Goal: Task Accomplishment & Management: Manage account settings

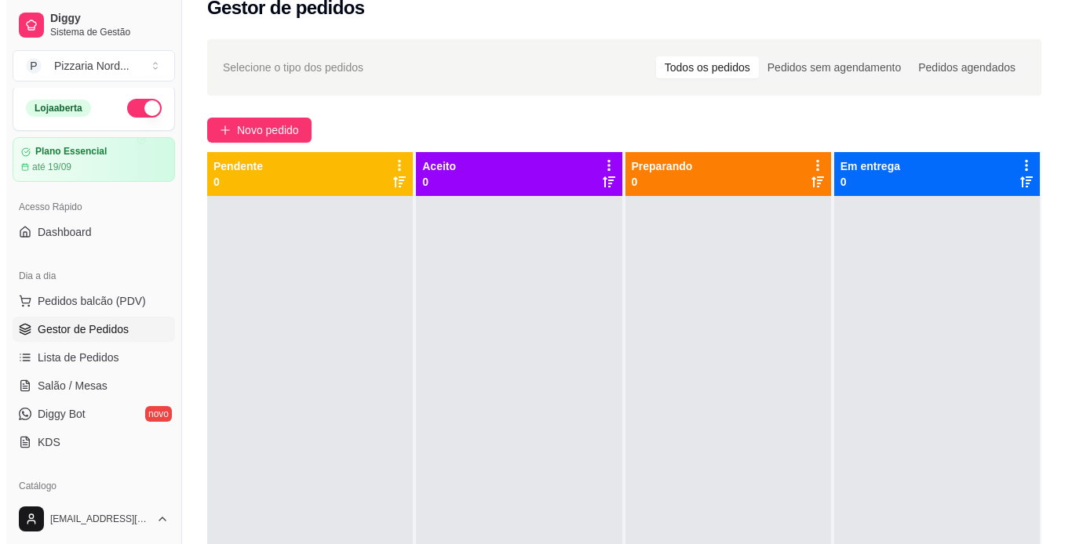
scroll to position [44, 0]
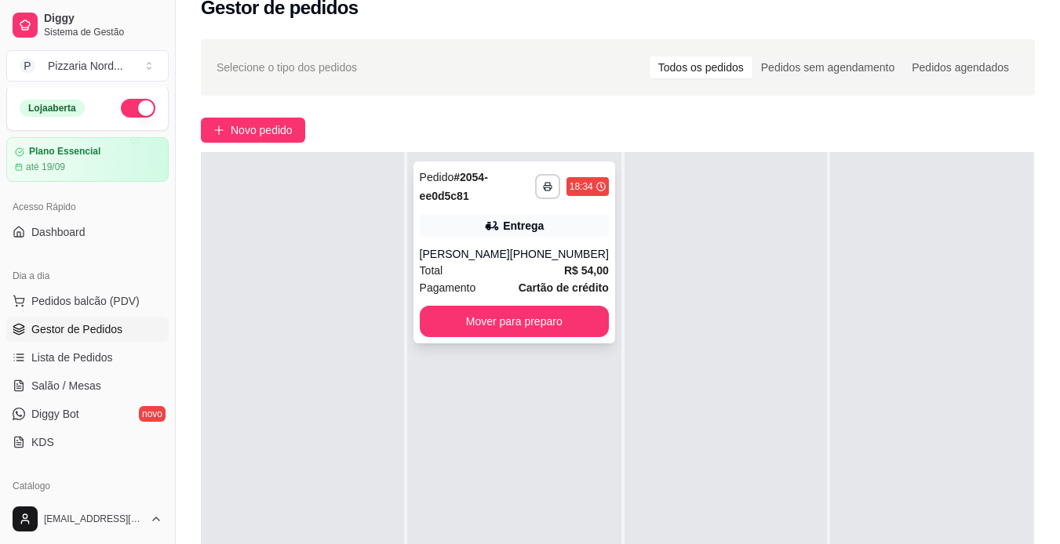
click at [579, 297] on div "**********" at bounding box center [514, 253] width 202 height 182
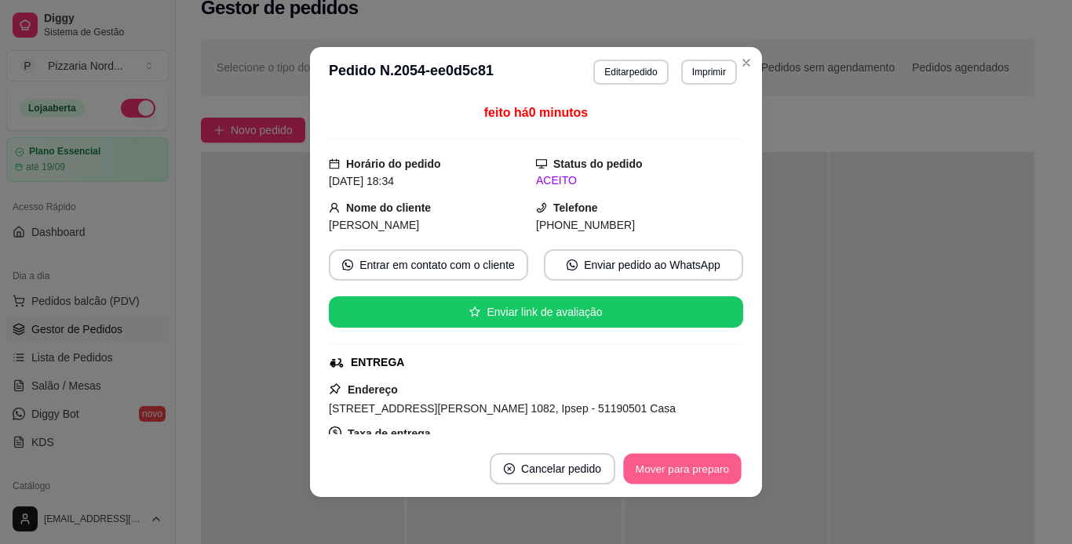
click at [692, 457] on button "Mover para preparo" at bounding box center [682, 469] width 118 height 31
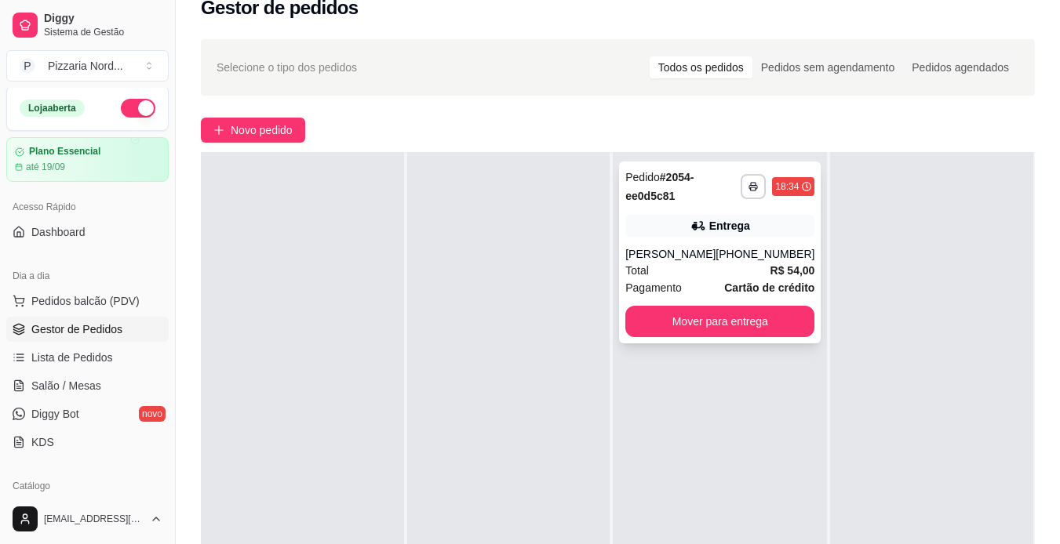
click at [779, 294] on strong "Cartão de crédito" at bounding box center [769, 288] width 90 height 13
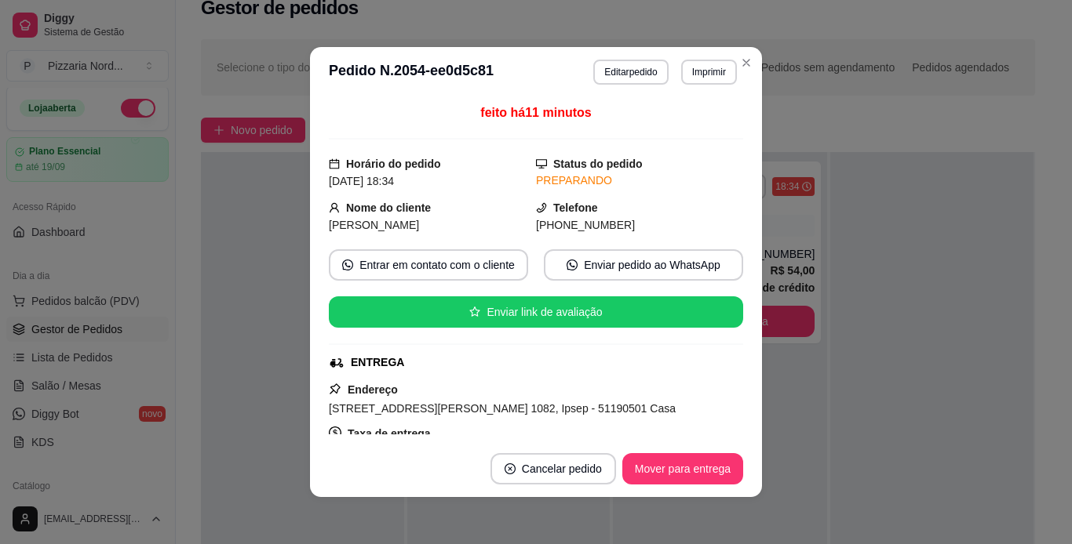
scroll to position [166, 0]
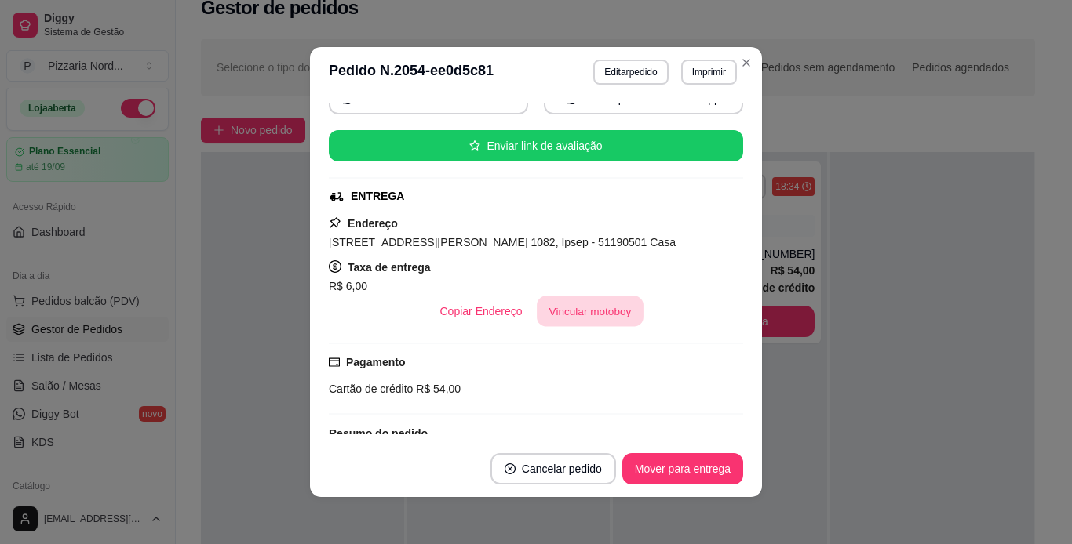
click at [601, 315] on button "Vincular motoboy" at bounding box center [590, 312] width 107 height 31
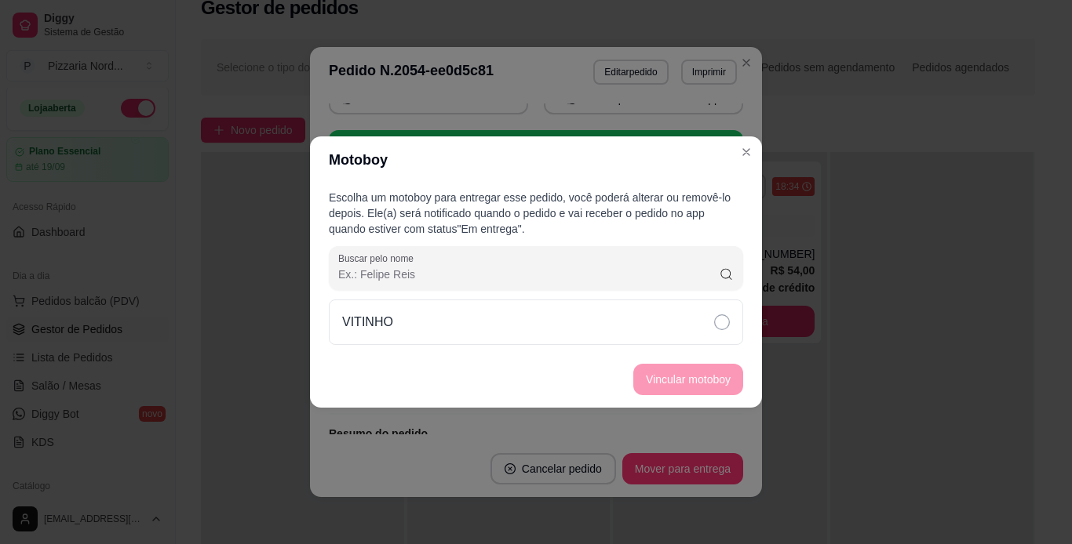
click at [540, 323] on div "VITINHO" at bounding box center [536, 323] width 414 height 46
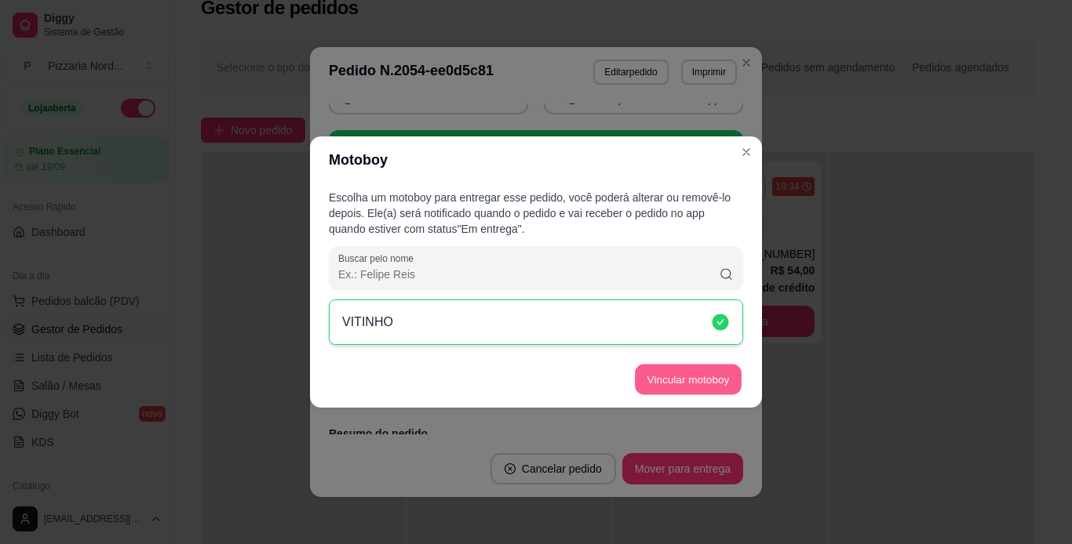
click at [735, 390] on button "Vincular motoboy" at bounding box center [688, 380] width 107 height 31
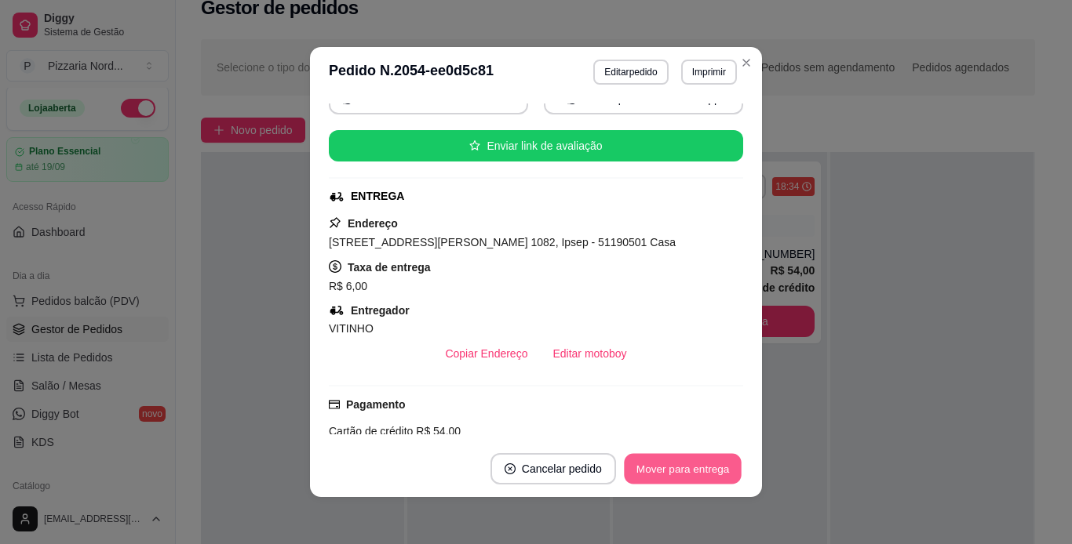
click at [661, 461] on button "Mover para entrega" at bounding box center [683, 469] width 118 height 31
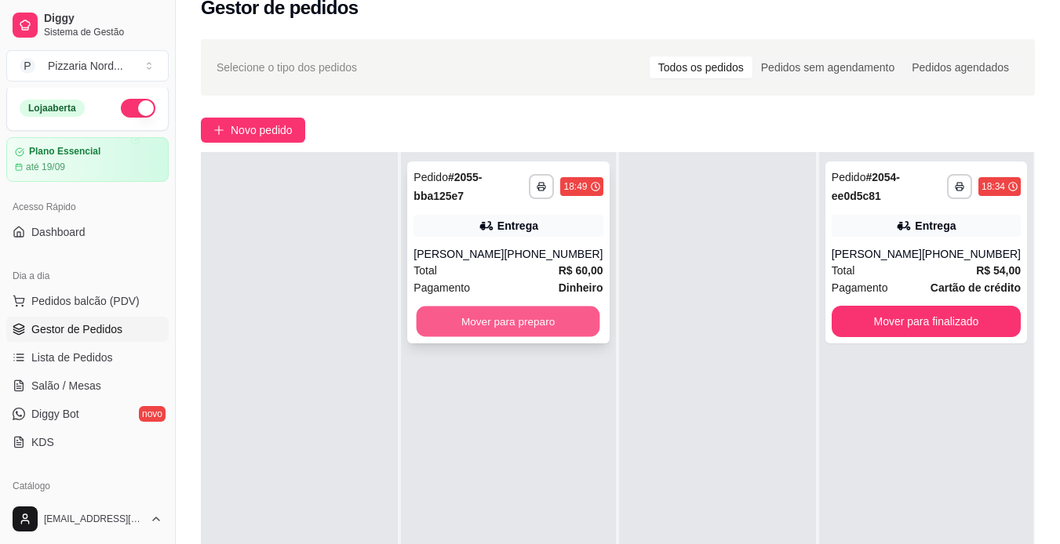
click at [450, 337] on button "Mover para preparo" at bounding box center [509, 322] width 184 height 31
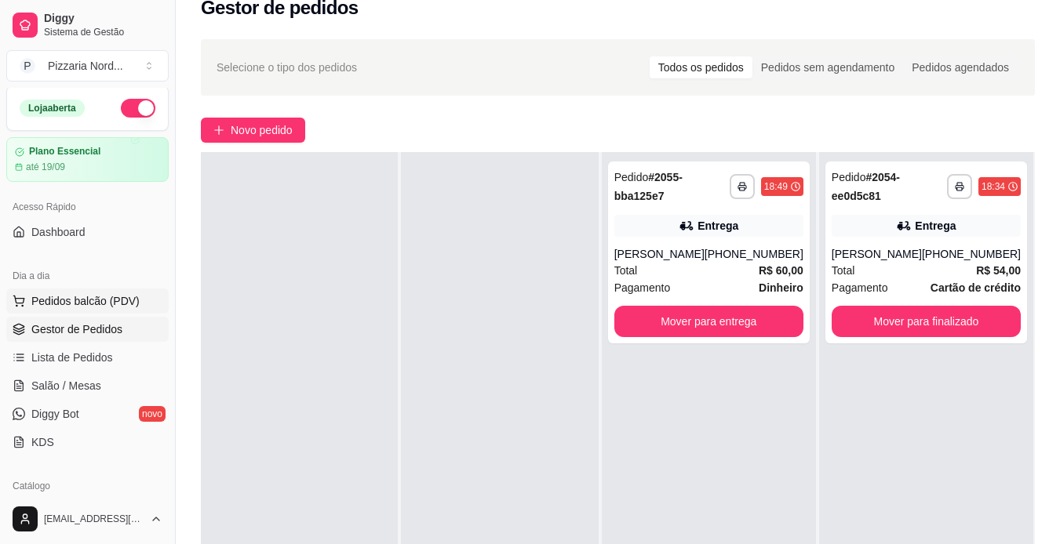
click at [80, 298] on span "Pedidos balcão (PDV)" at bounding box center [85, 301] width 108 height 16
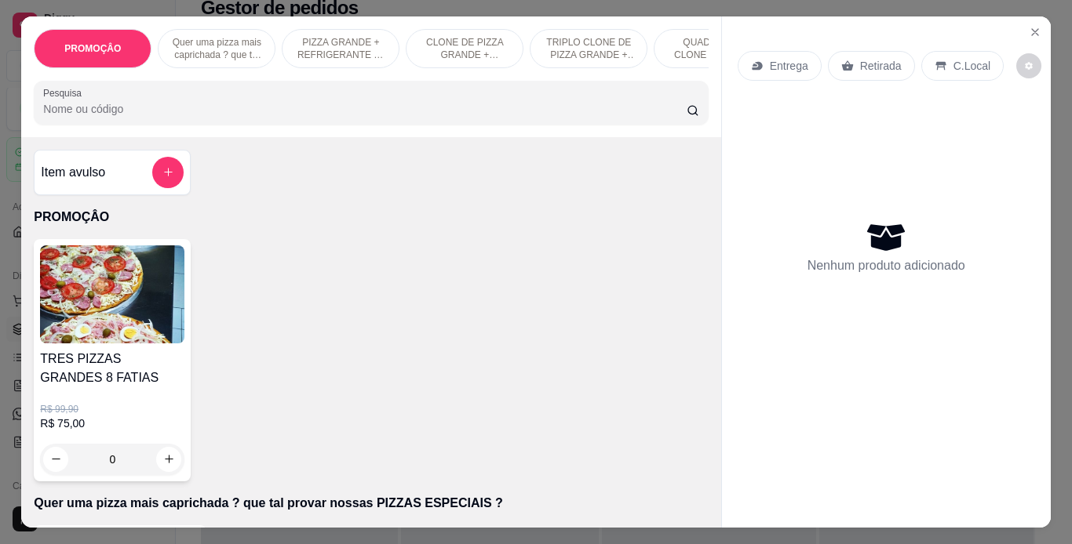
click at [786, 74] on div "Entrega" at bounding box center [779, 66] width 84 height 30
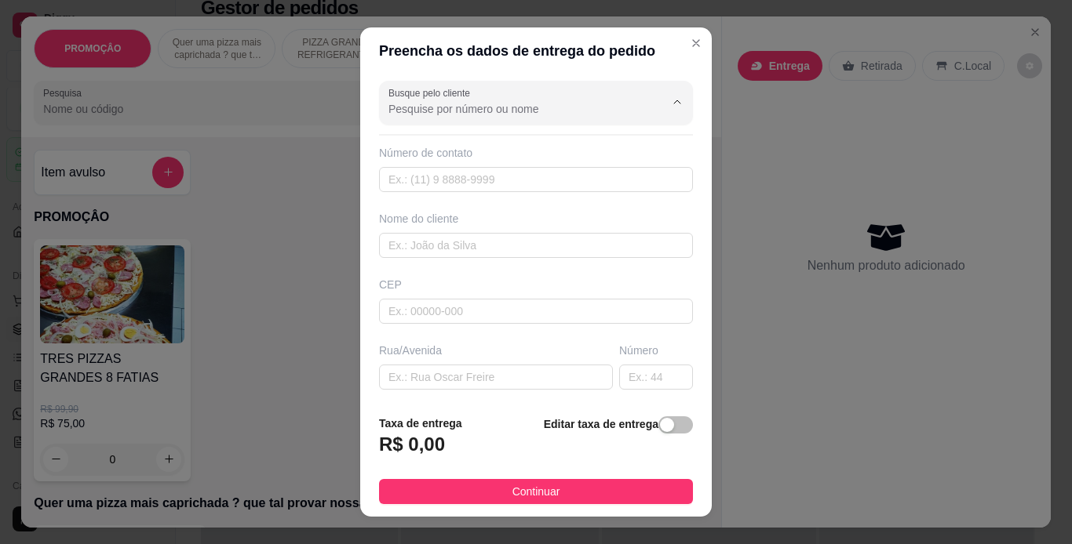
click at [536, 107] on input "Busque pelo cliente" at bounding box center [513, 109] width 251 height 16
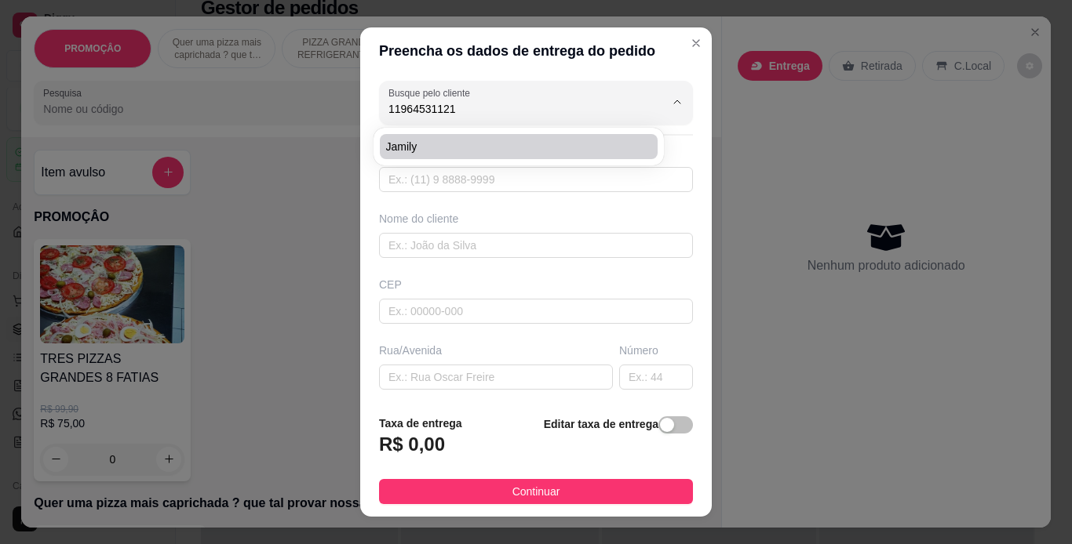
click at [514, 144] on span "Jamily" at bounding box center [510, 147] width 249 height 16
type input "Jamily"
type input "11964531121"
type input "Jamily"
type input "51160140"
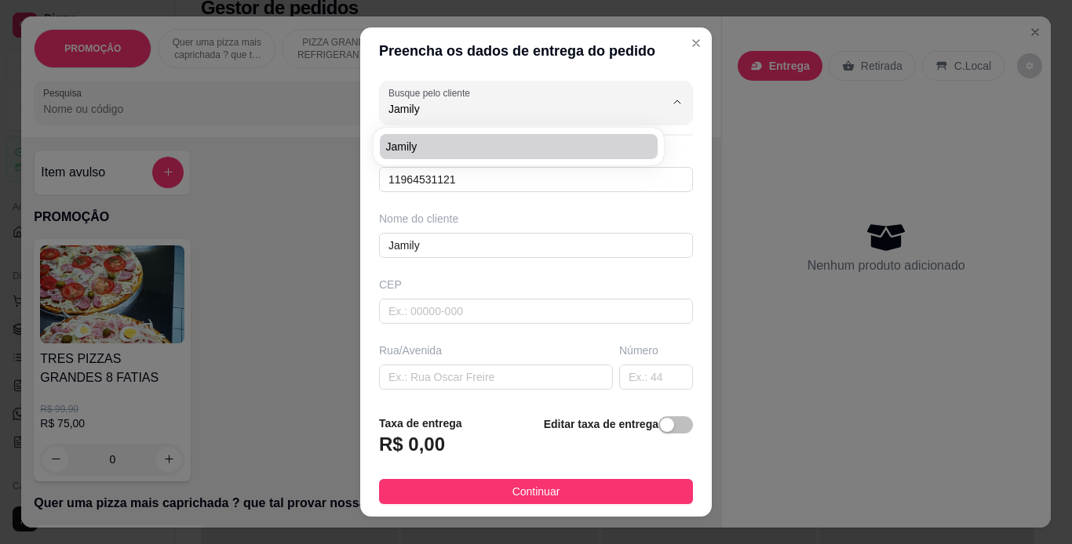
type input "Rua Guarabira"
type input "430"
type input "Imbiribeira"
type input "[GEOGRAPHIC_DATA]"
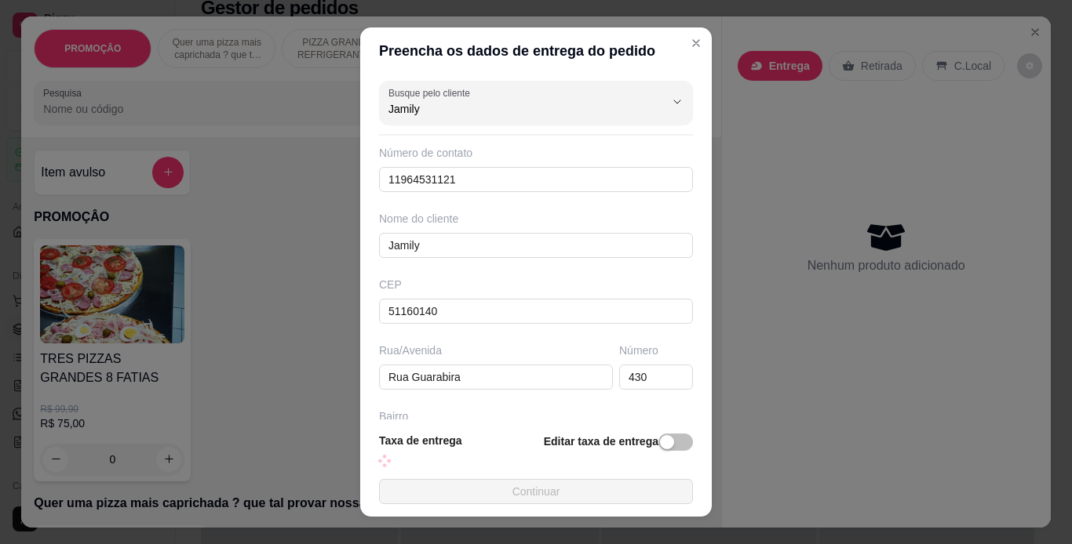
type input "430"
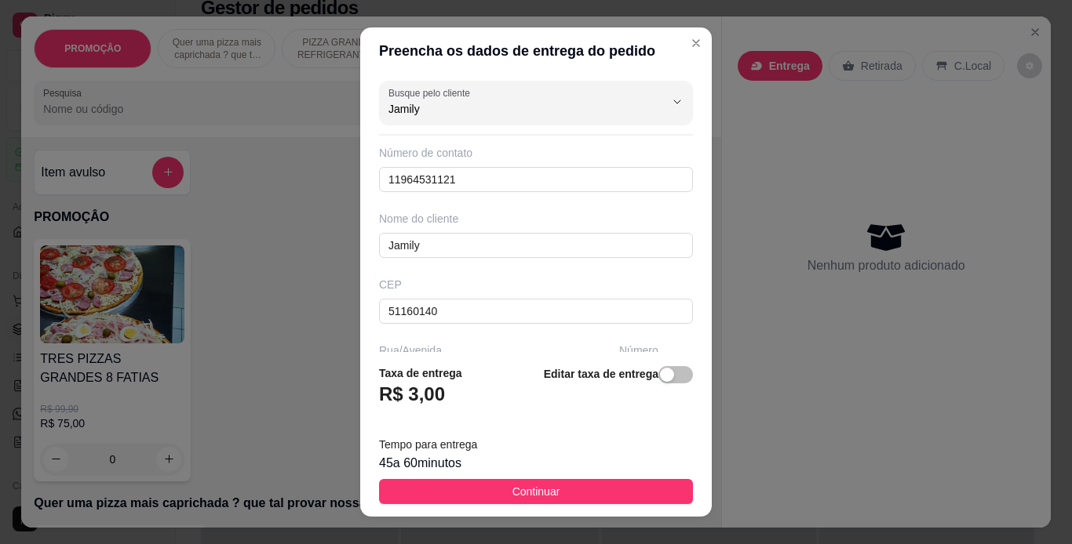
type input "Jamily"
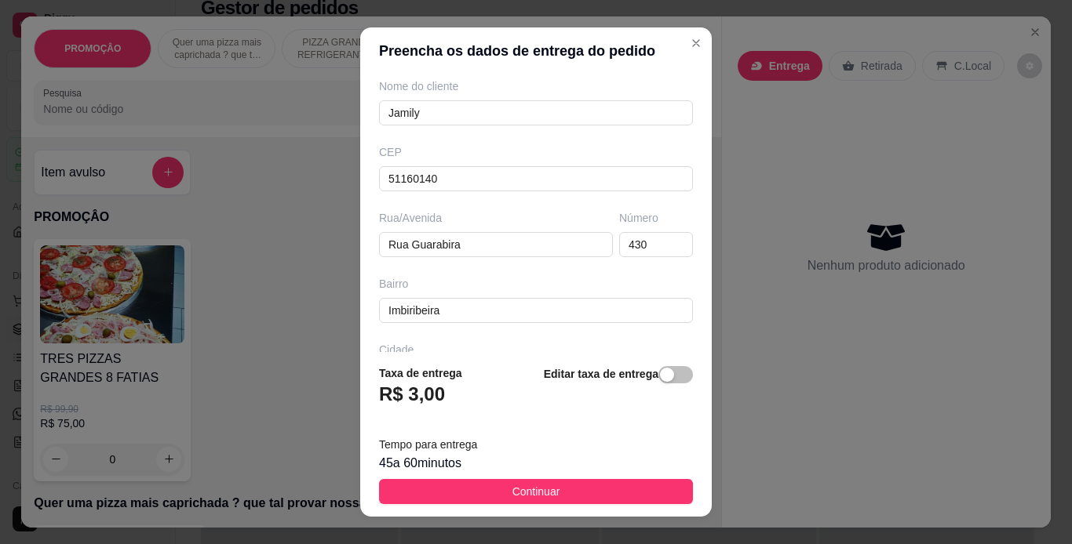
scroll to position [134, 0]
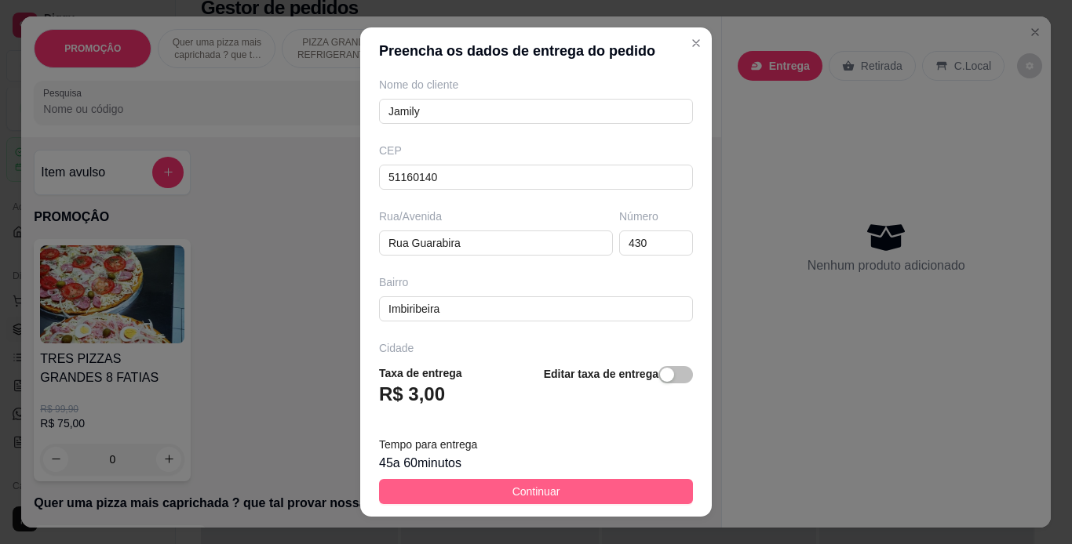
click at [577, 482] on button "Continuar" at bounding box center [536, 491] width 314 height 25
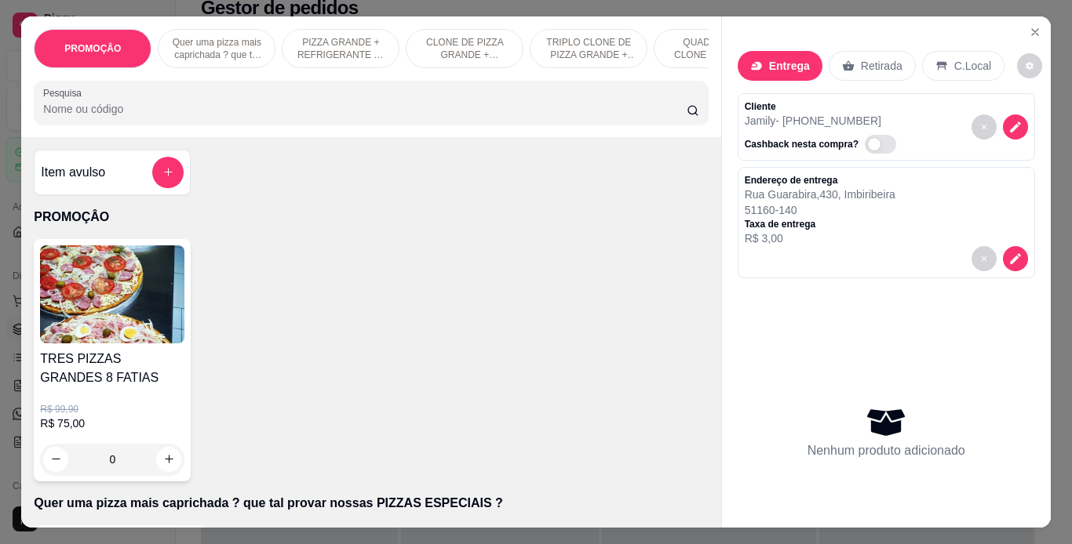
click at [320, 46] on p "PIZZA GRANDE + REFRIGERANTE 1L (8 fatias)" at bounding box center [340, 48] width 91 height 25
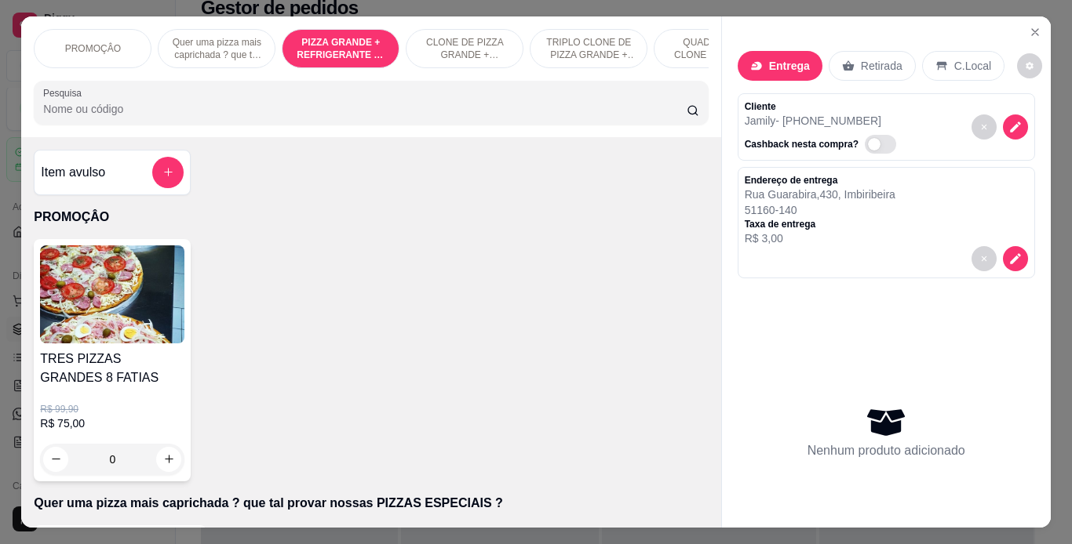
scroll to position [40, 0]
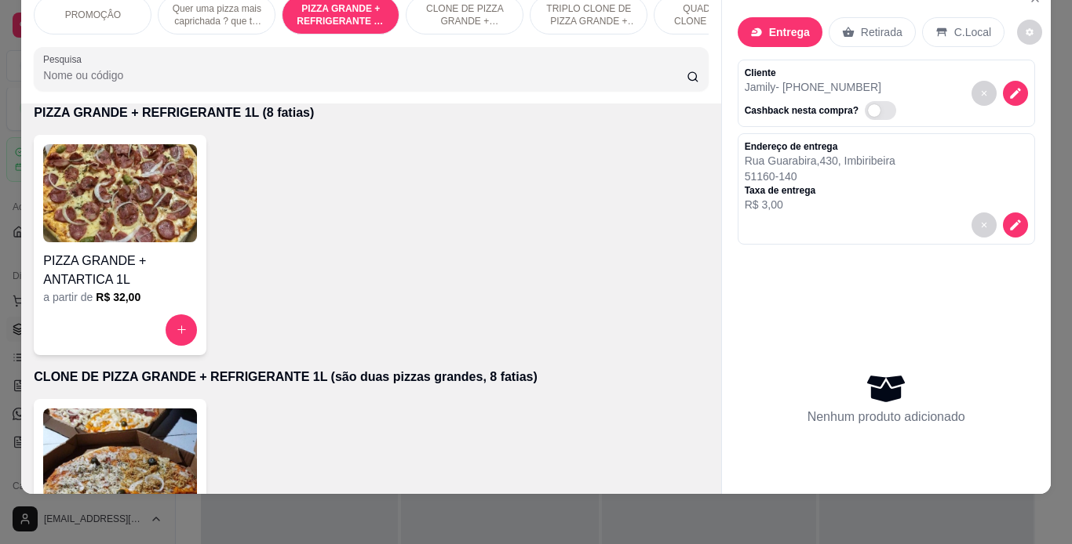
click at [120, 301] on h6 "R$ 32,00" at bounding box center [118, 297] width 45 height 16
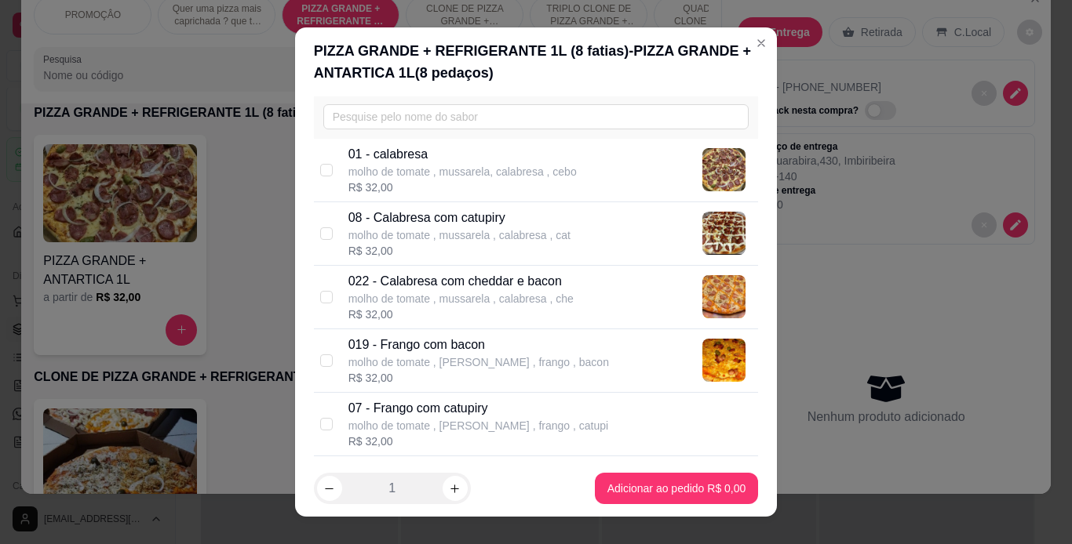
scroll to position [50, 0]
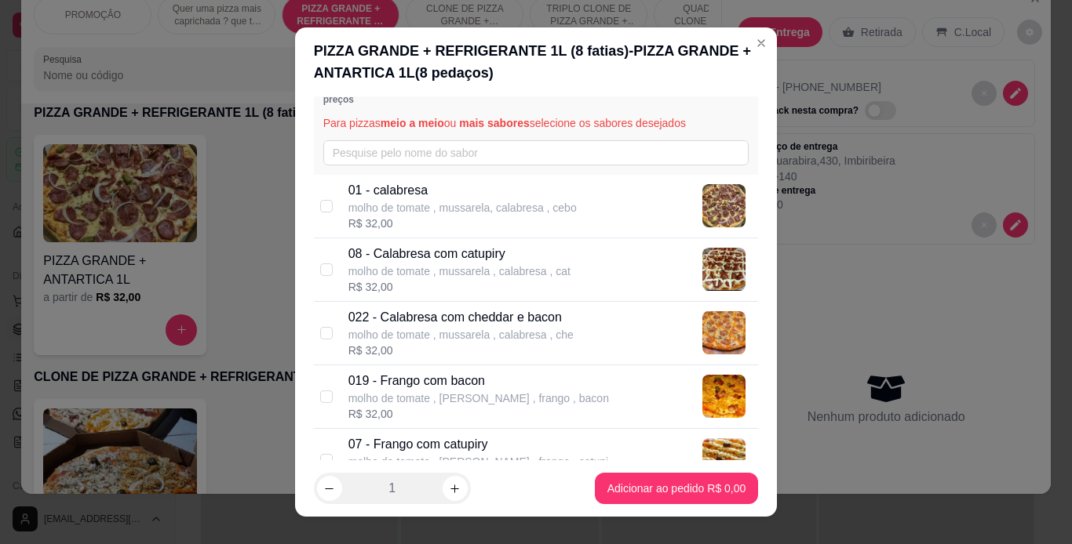
click at [315, 282] on div "08 - Calabresa com catupiry molho de tomate , mussarela , calabresa , cat R$ 32…" at bounding box center [536, 270] width 445 height 64
checkbox input "true"
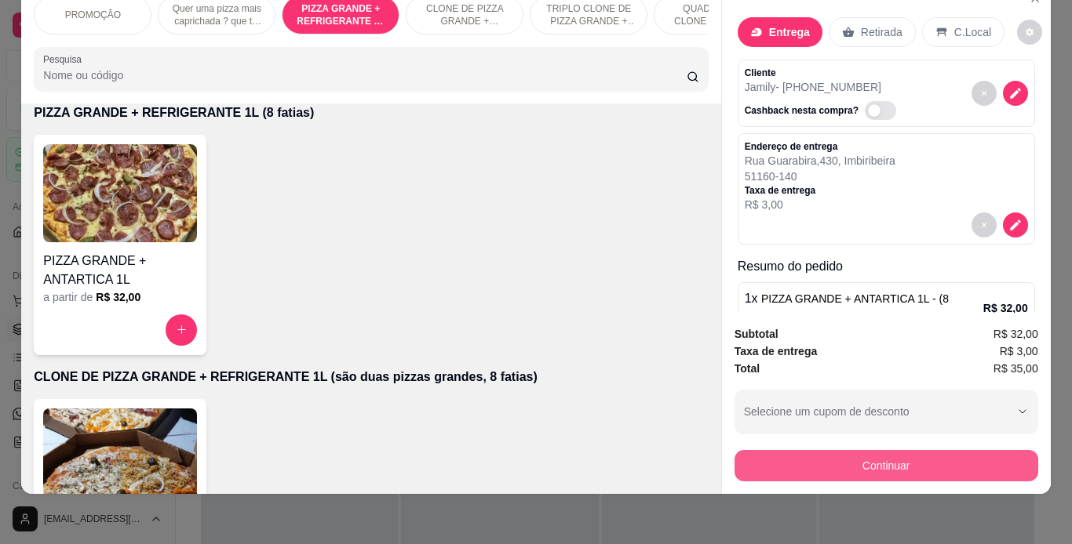
click at [817, 450] on button "Continuar" at bounding box center [886, 465] width 304 height 31
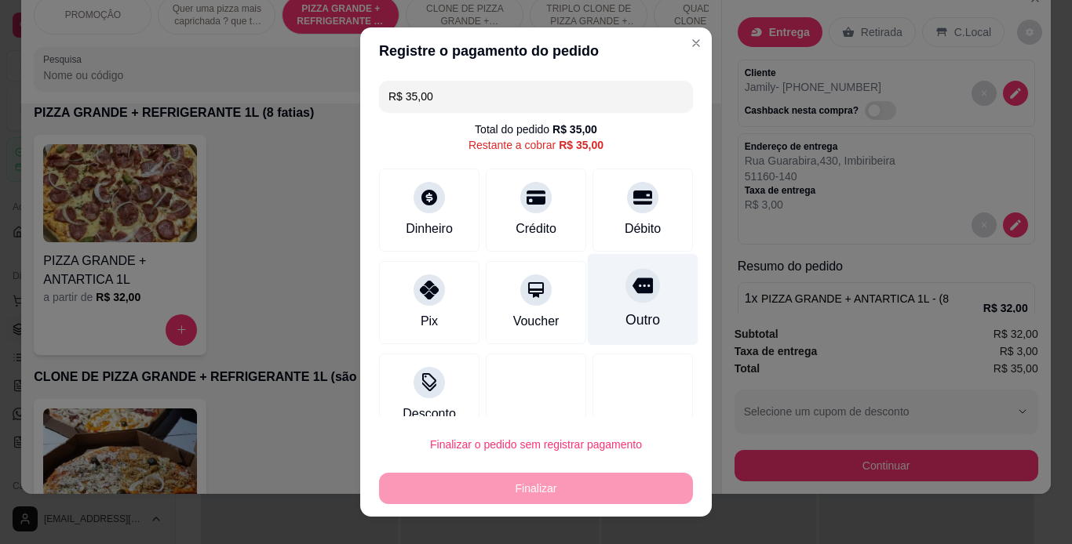
click at [625, 299] on div at bounding box center [642, 285] width 35 height 35
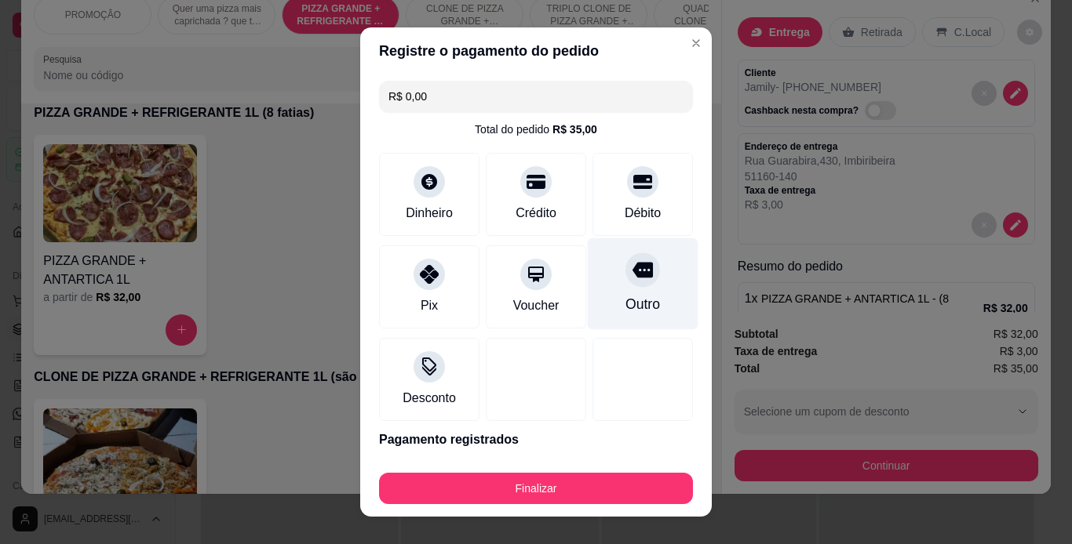
click at [625, 299] on div "Outro" at bounding box center [642, 304] width 35 height 20
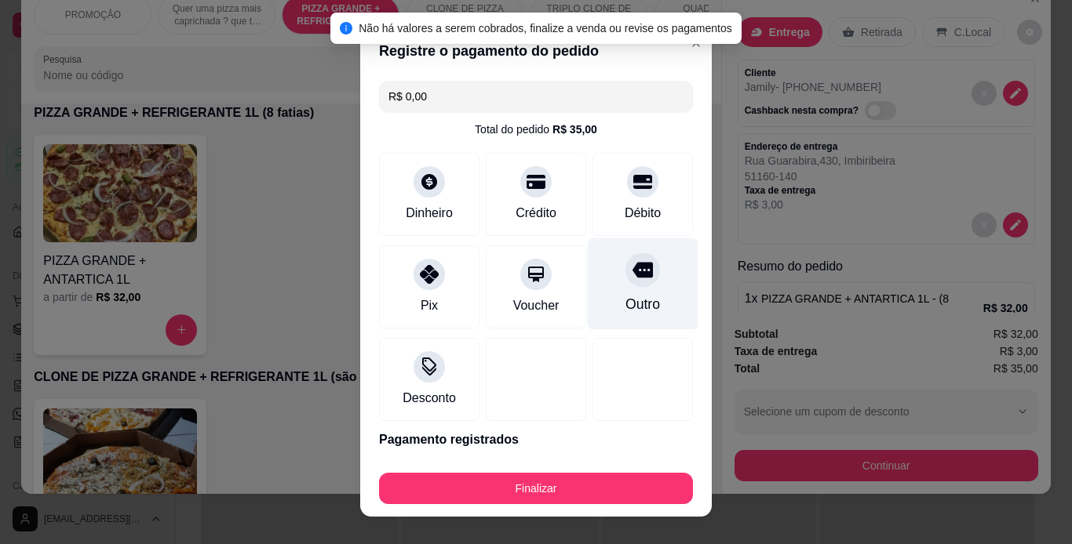
click at [625, 286] on div at bounding box center [642, 270] width 35 height 35
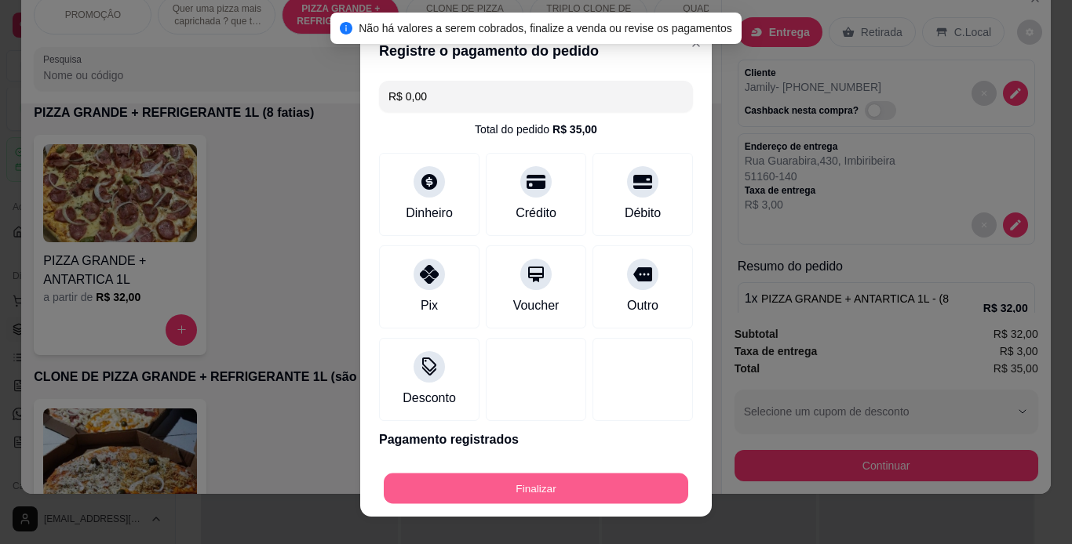
click at [499, 487] on button "Finalizar" at bounding box center [536, 489] width 304 height 31
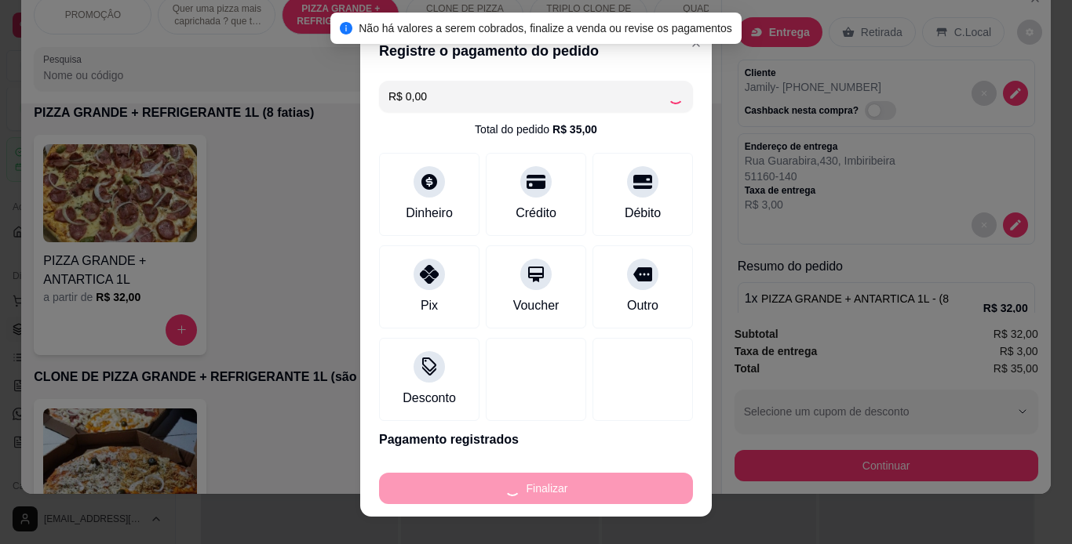
type input "-R$ 35,00"
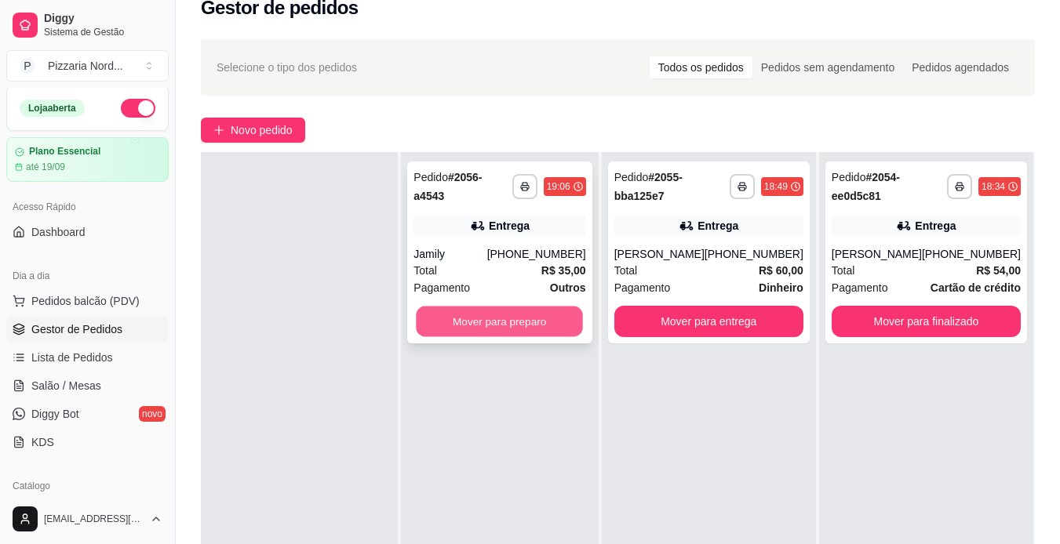
click at [508, 307] on button "Mover para preparo" at bounding box center [500, 322] width 167 height 31
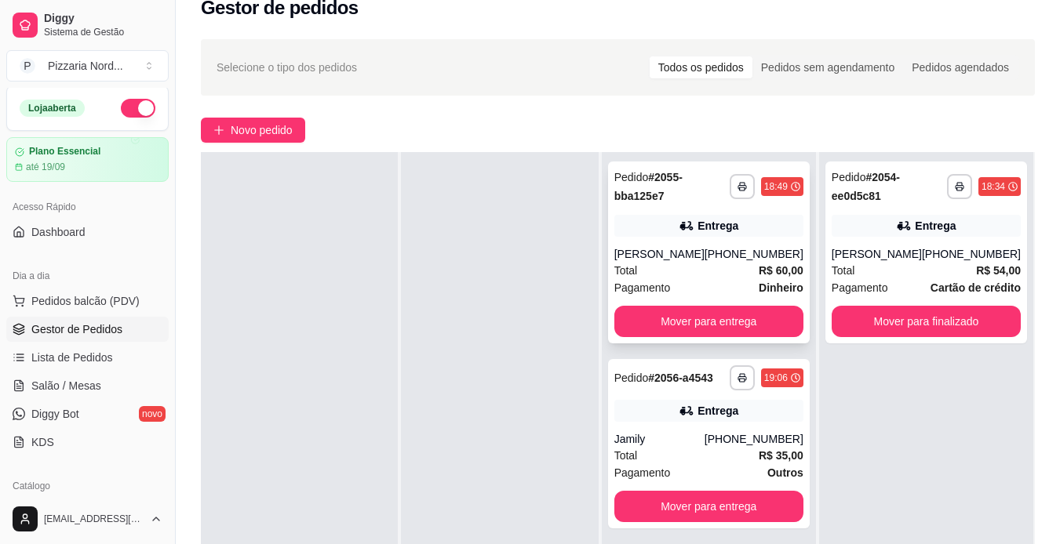
click at [752, 262] on div "[PHONE_NUMBER]" at bounding box center [753, 254] width 99 height 16
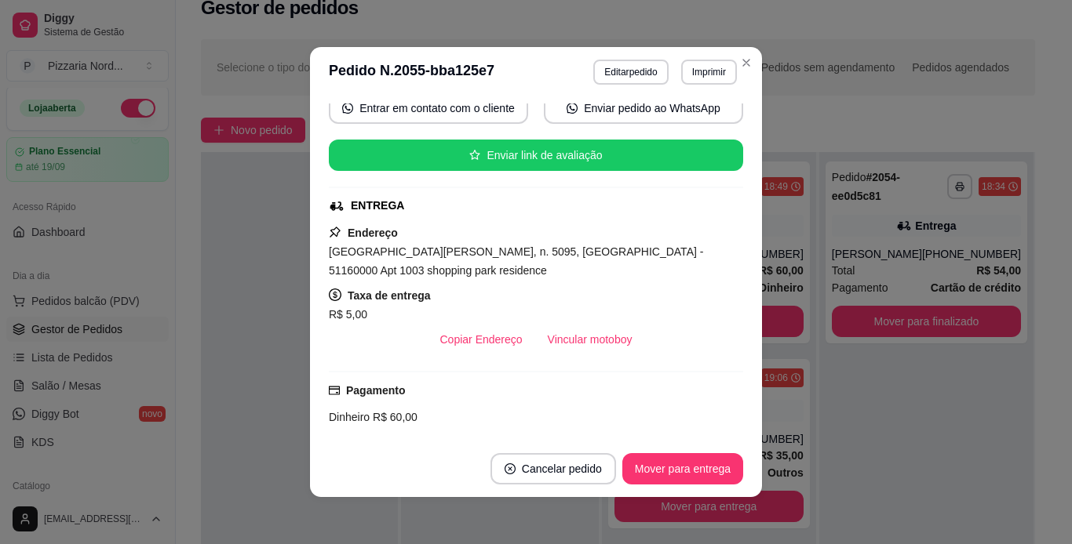
scroll to position [188, 0]
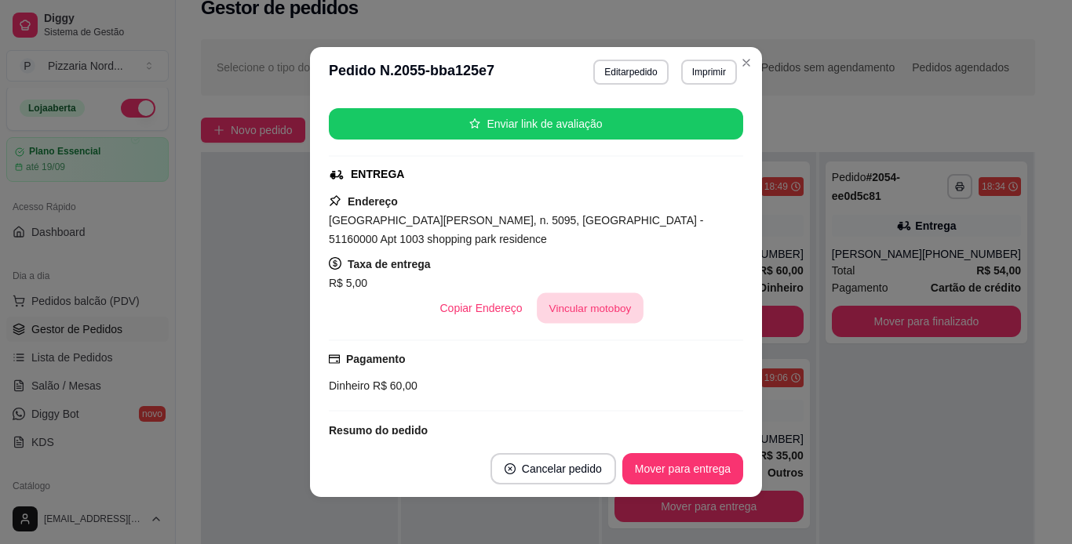
click at [581, 303] on button "Vincular motoboy" at bounding box center [590, 308] width 107 height 31
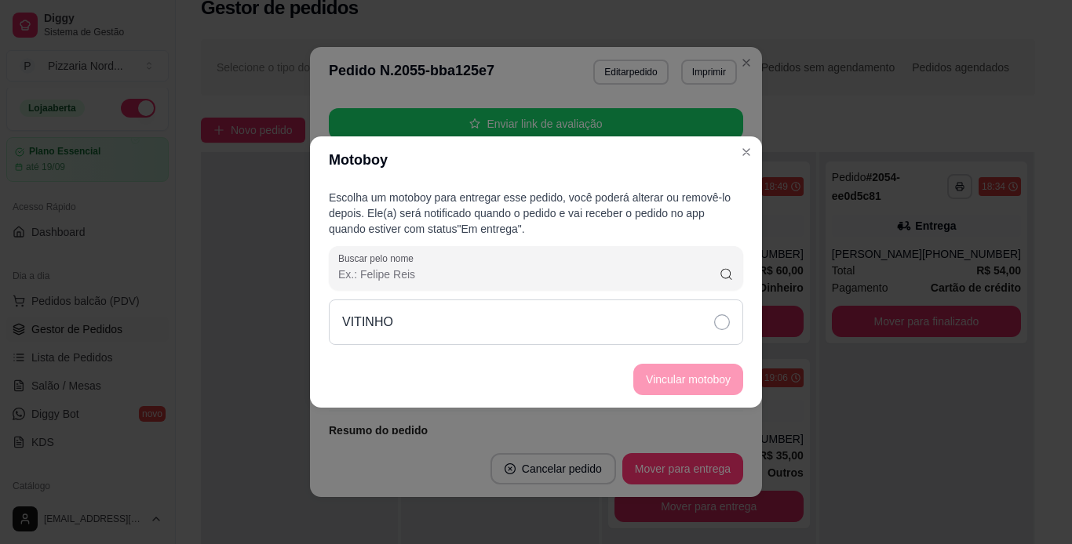
click at [717, 304] on div "VITINHO" at bounding box center [536, 323] width 414 height 46
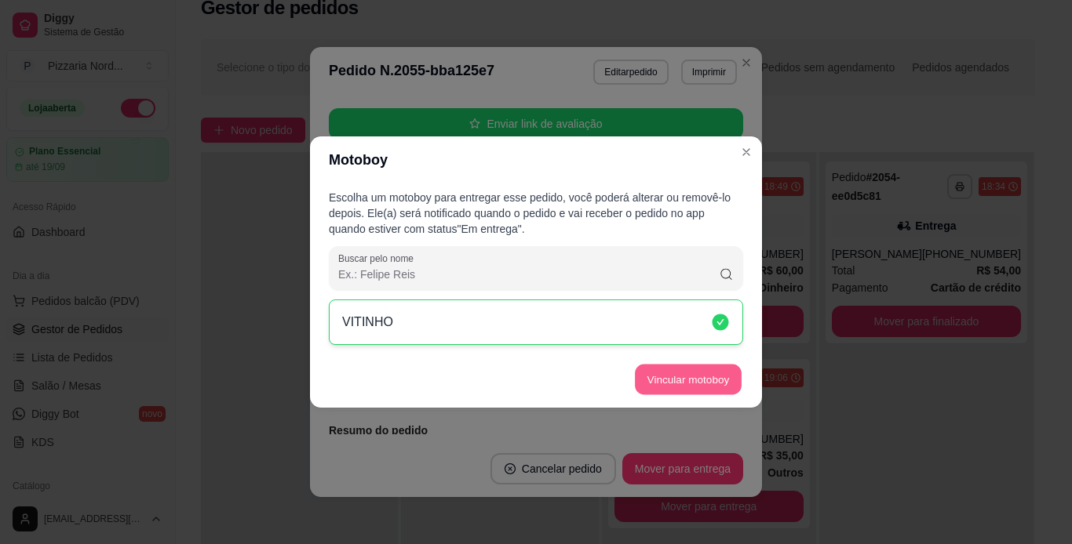
click at [715, 366] on button "Vincular motoboy" at bounding box center [688, 380] width 107 height 31
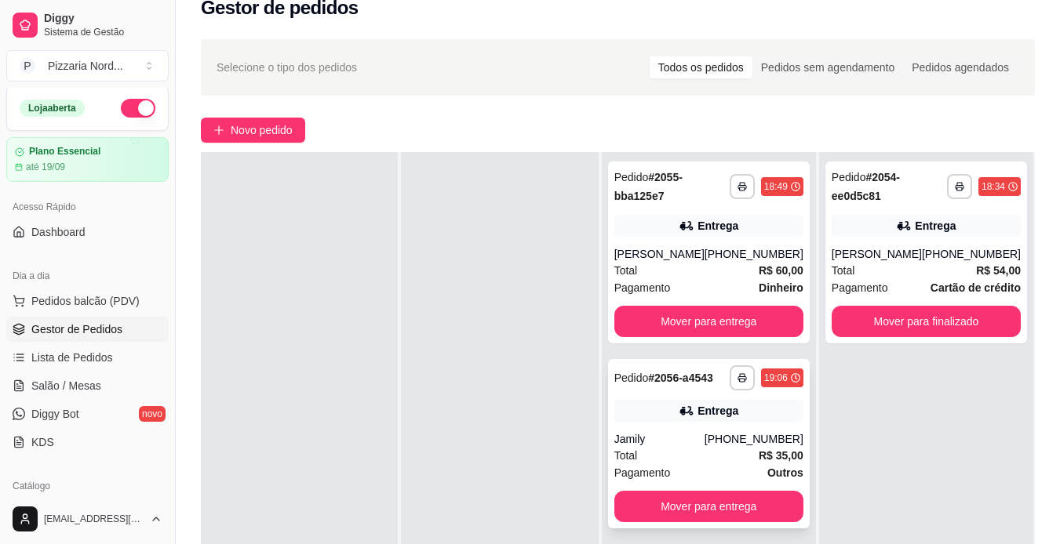
click at [694, 464] on div "Total R$ 35,00" at bounding box center [708, 455] width 189 height 17
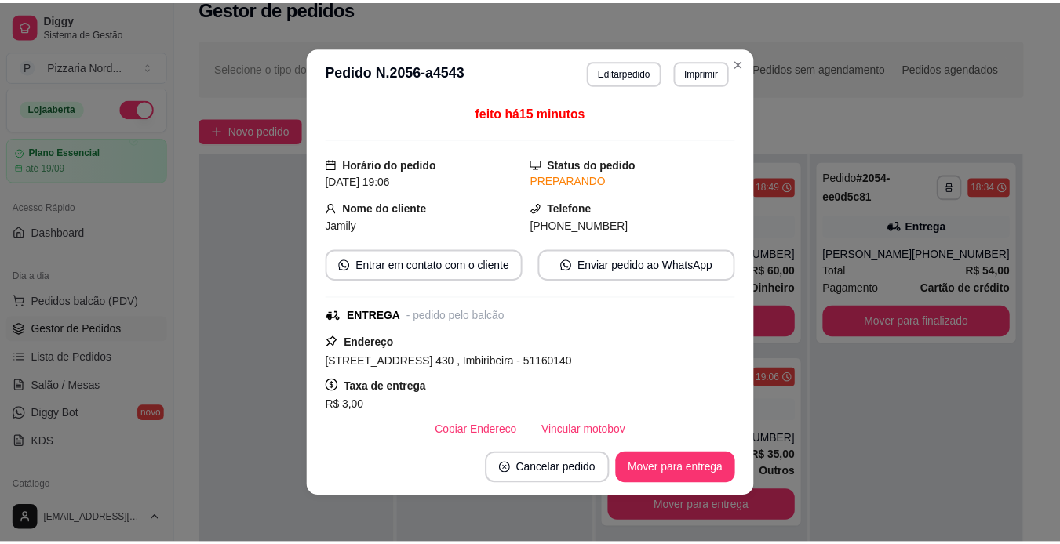
scroll to position [289, 0]
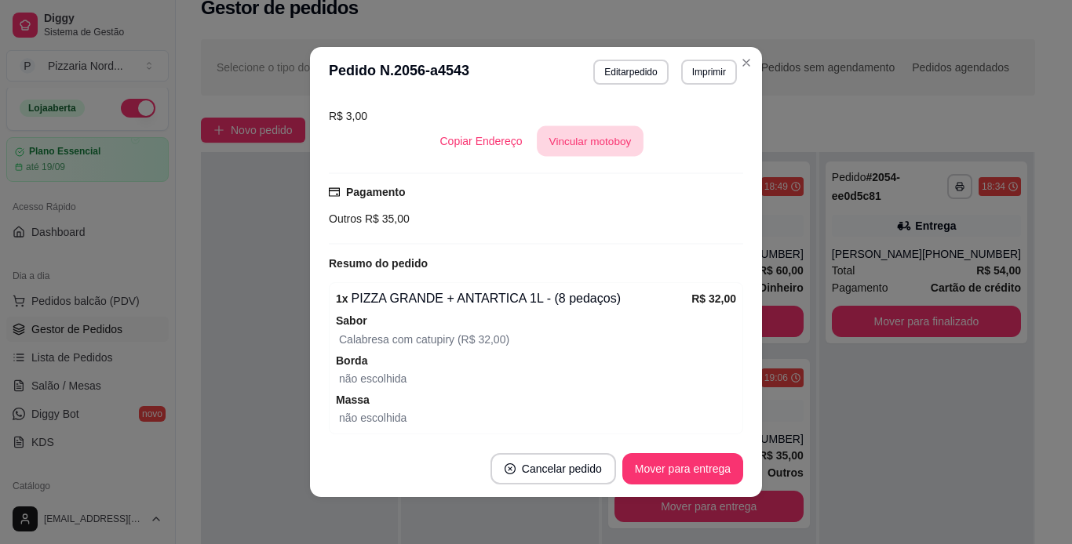
click at [599, 140] on button "Vincular motoboy" at bounding box center [590, 141] width 107 height 31
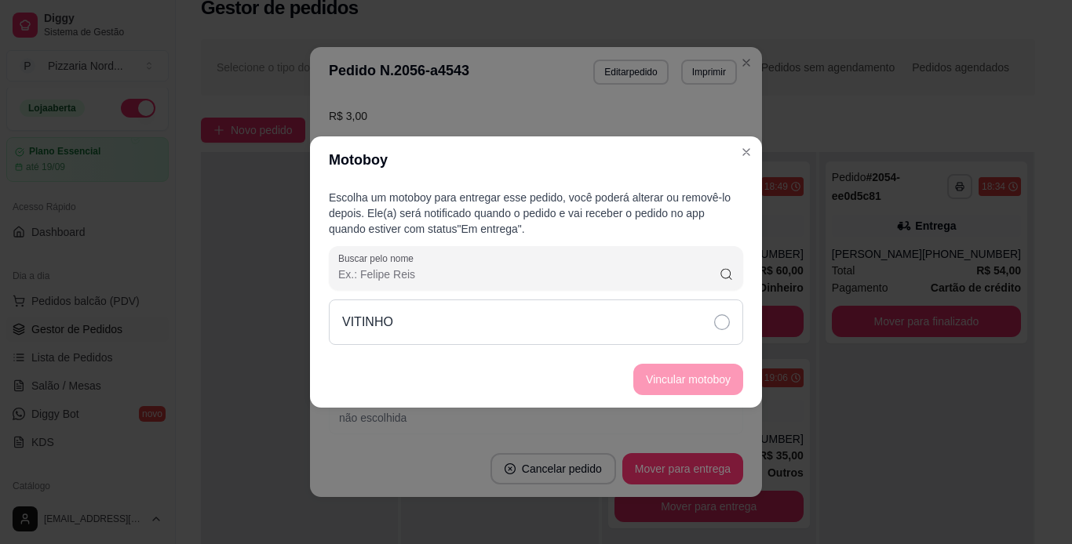
click at [721, 329] on icon at bounding box center [722, 323] width 16 height 16
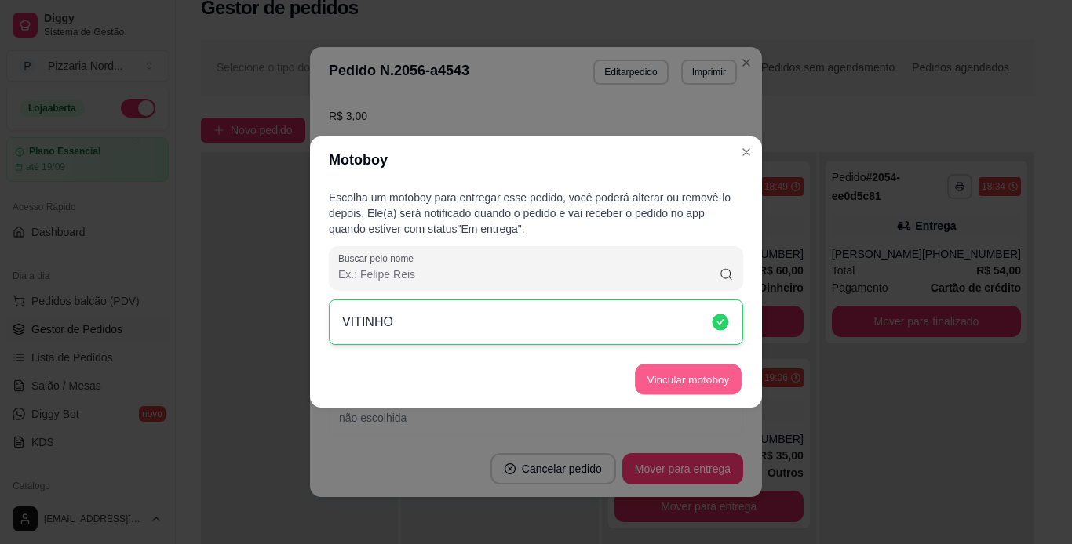
click at [725, 378] on button "Vincular motoboy" at bounding box center [688, 380] width 107 height 31
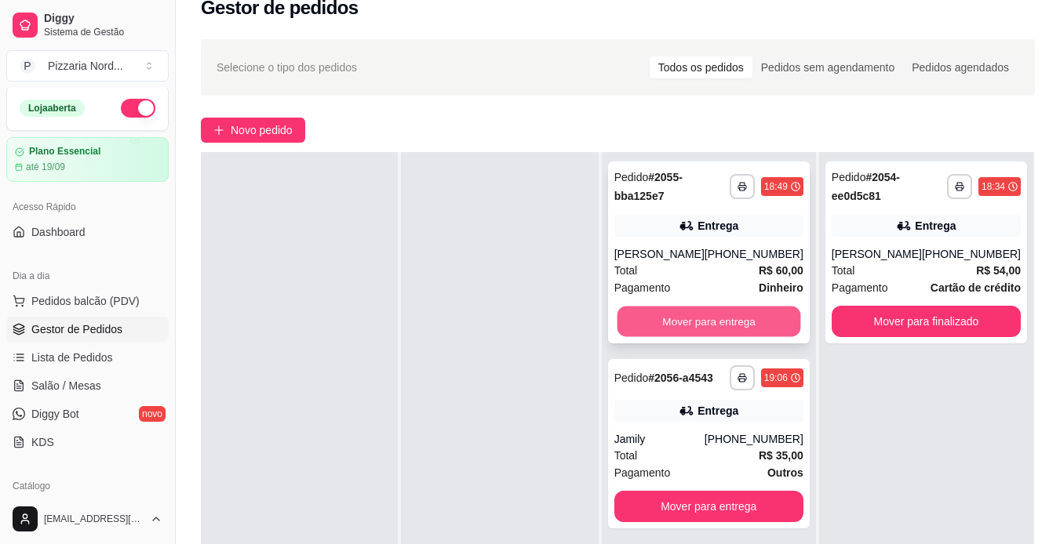
click at [719, 323] on button "Mover para entrega" at bounding box center [709, 322] width 184 height 31
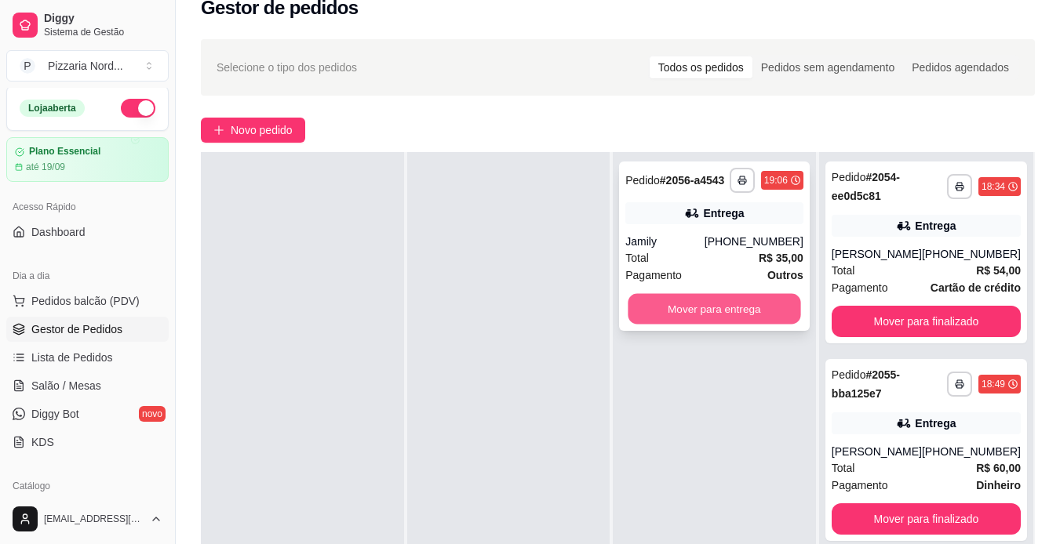
click at [716, 311] on button "Mover para entrega" at bounding box center [714, 309] width 173 height 31
